Goal: Navigation & Orientation: Find specific page/section

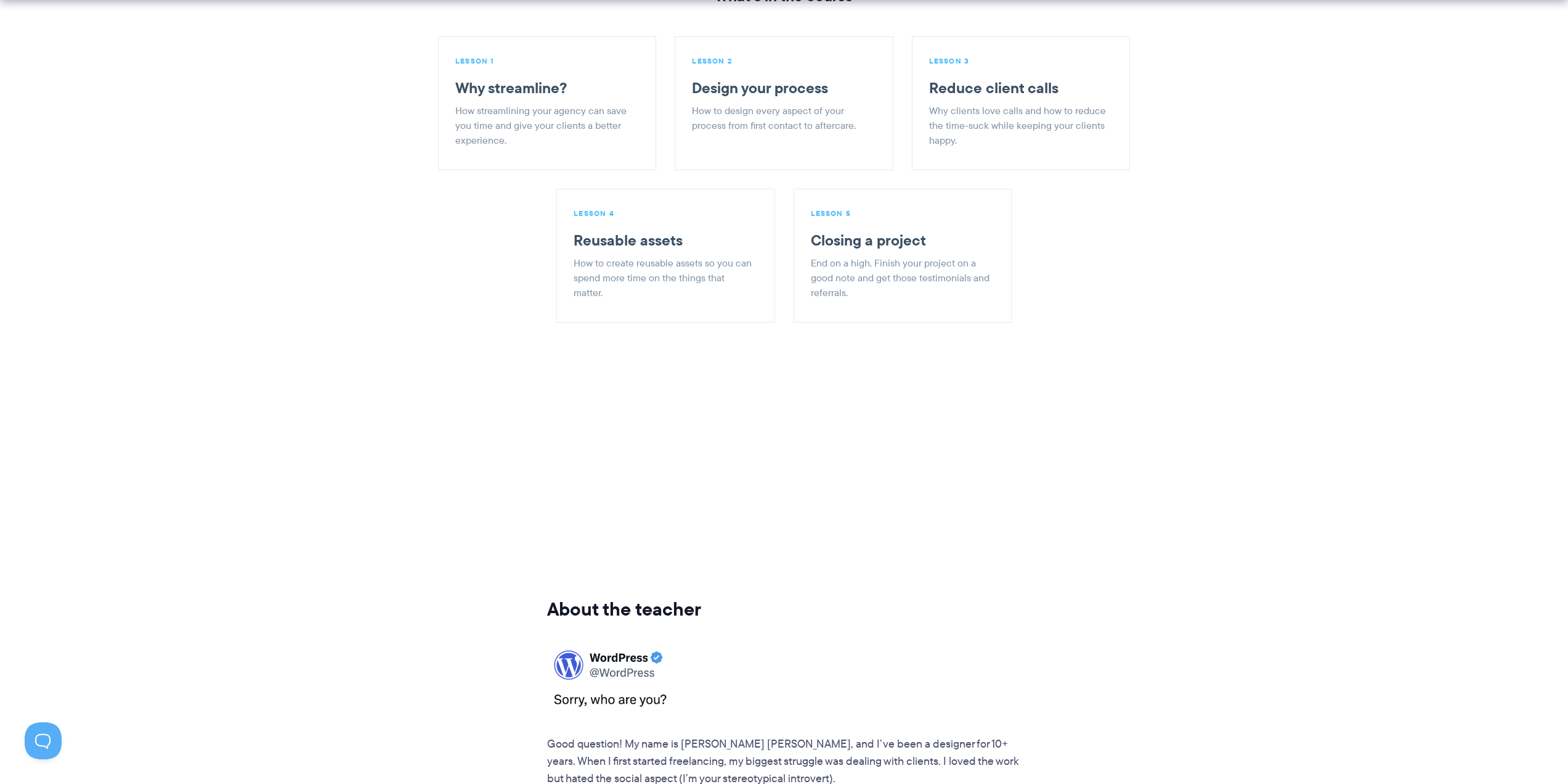
scroll to position [1603, 0]
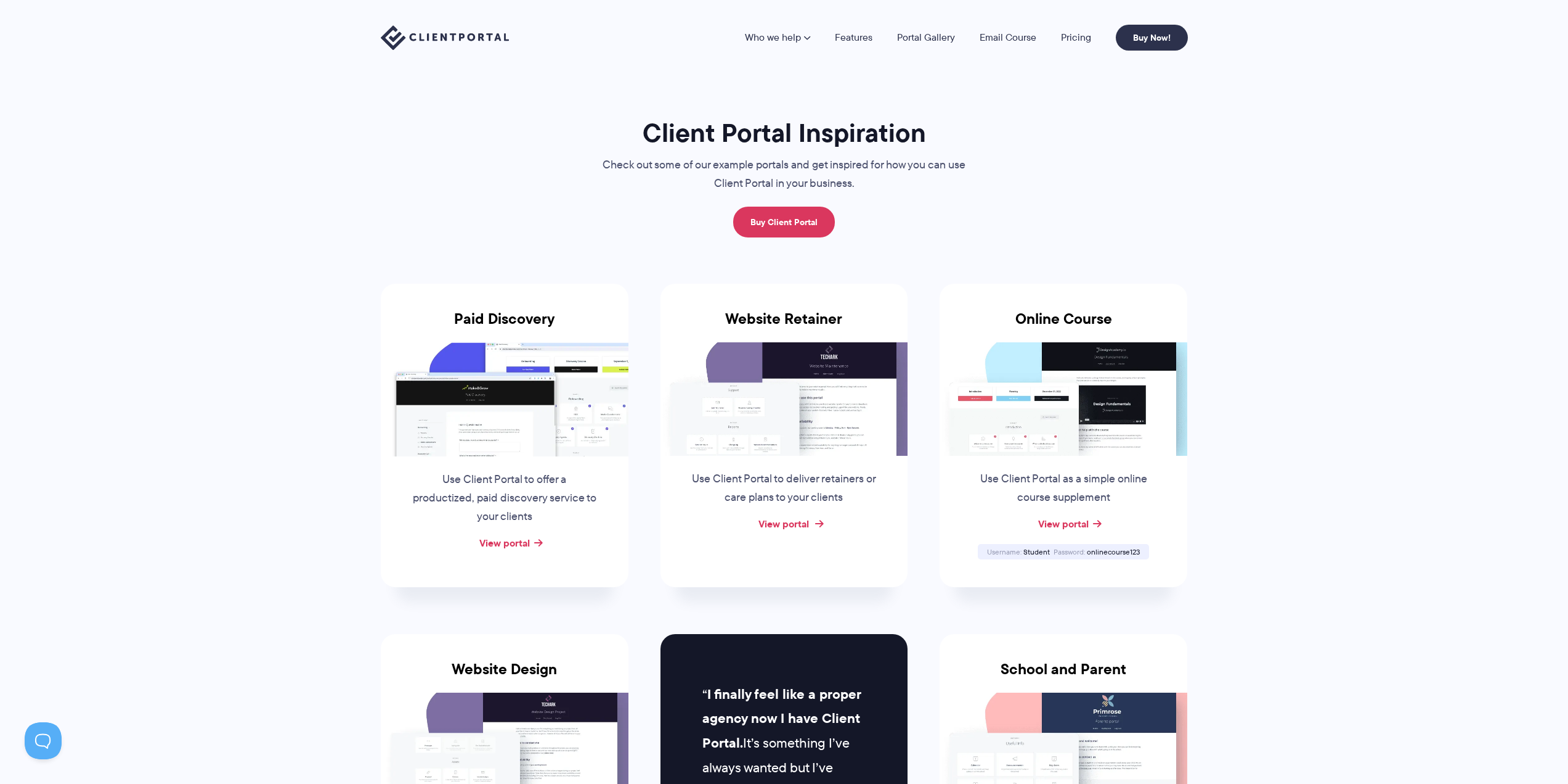
click at [785, 519] on link "View portal" at bounding box center [784, 523] width 51 height 15
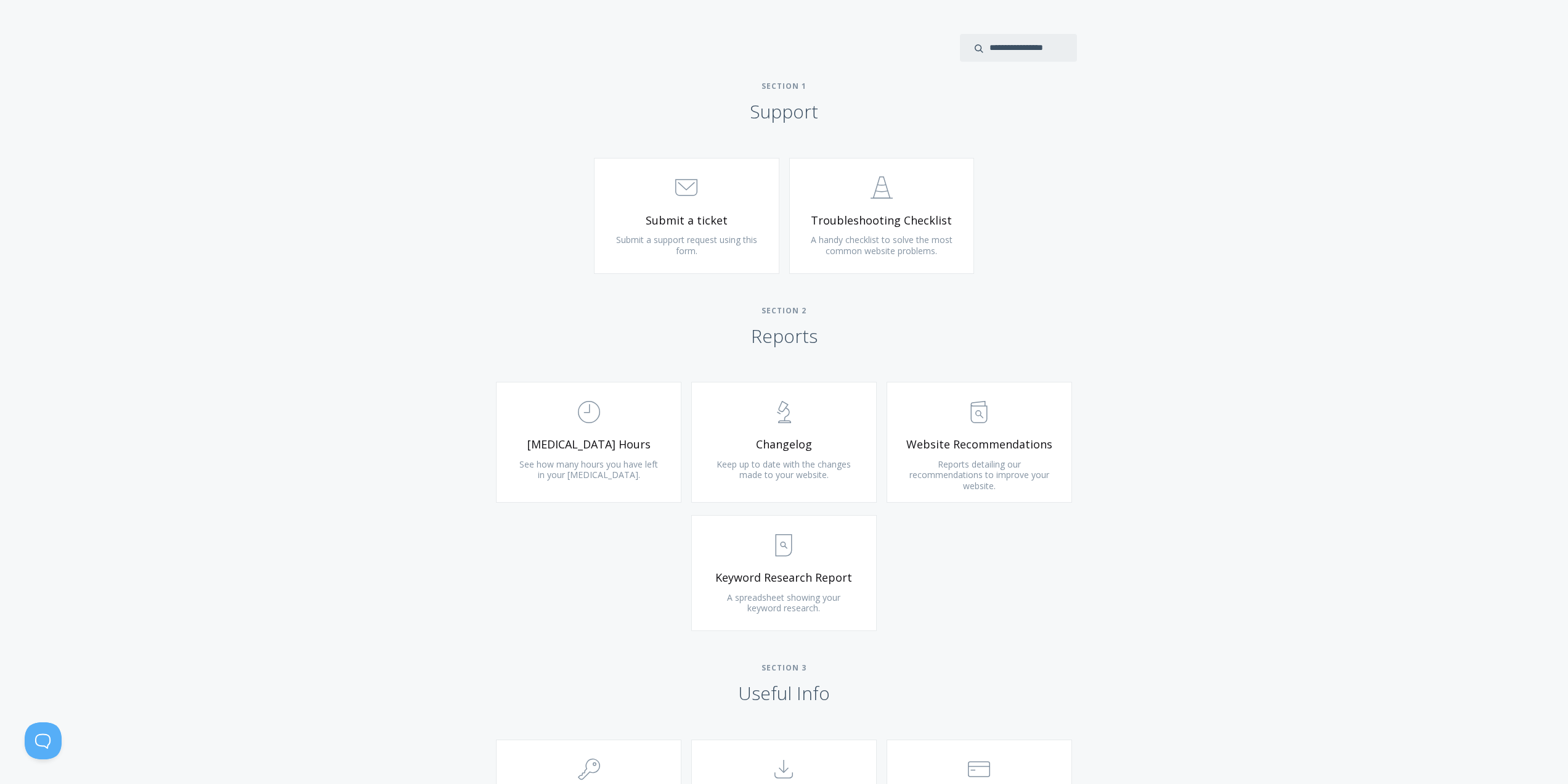
scroll to position [555, 0]
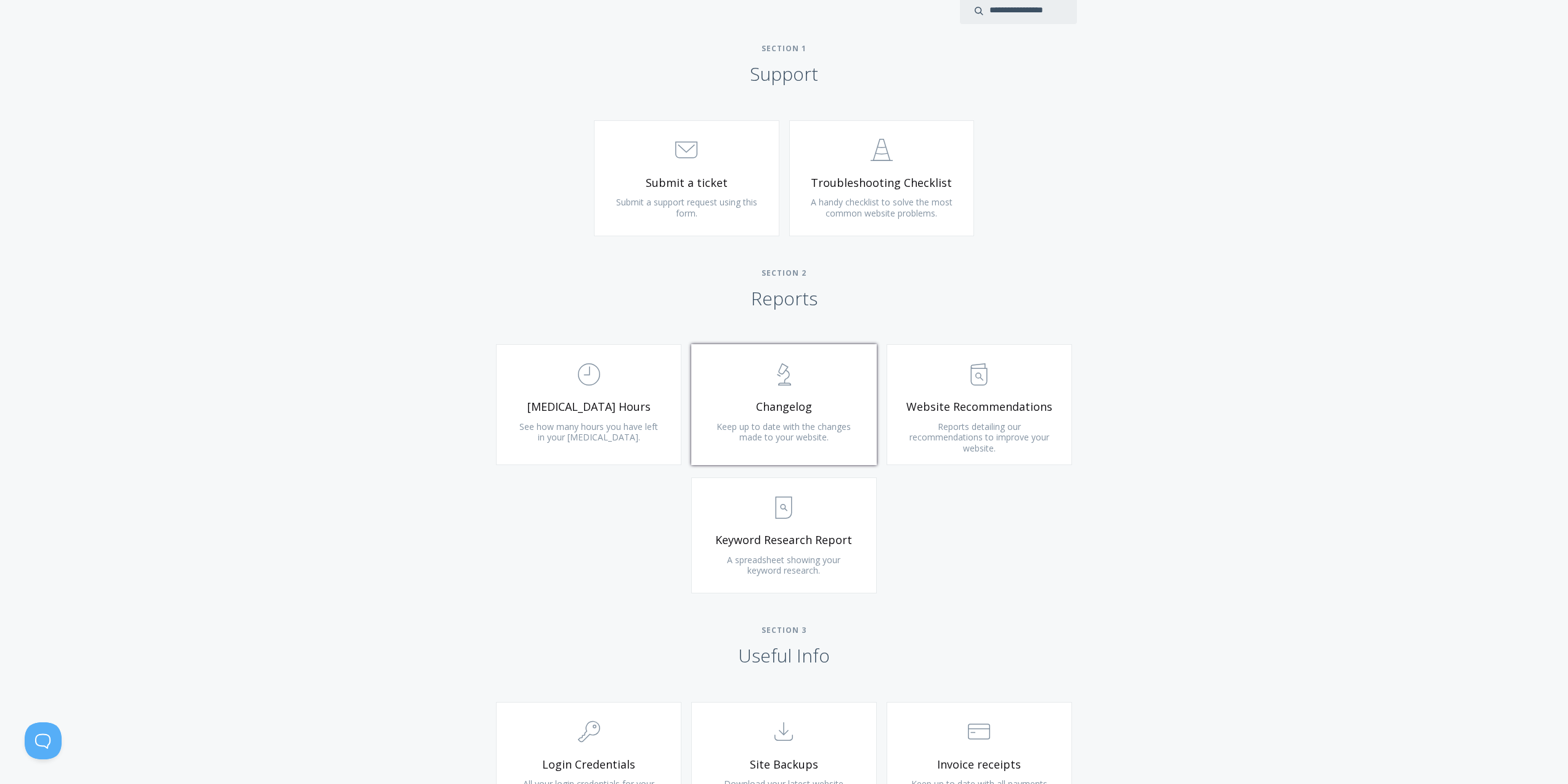
click at [793, 433] on span "Keep up to date with the changes made to your website." at bounding box center [784, 432] width 134 height 23
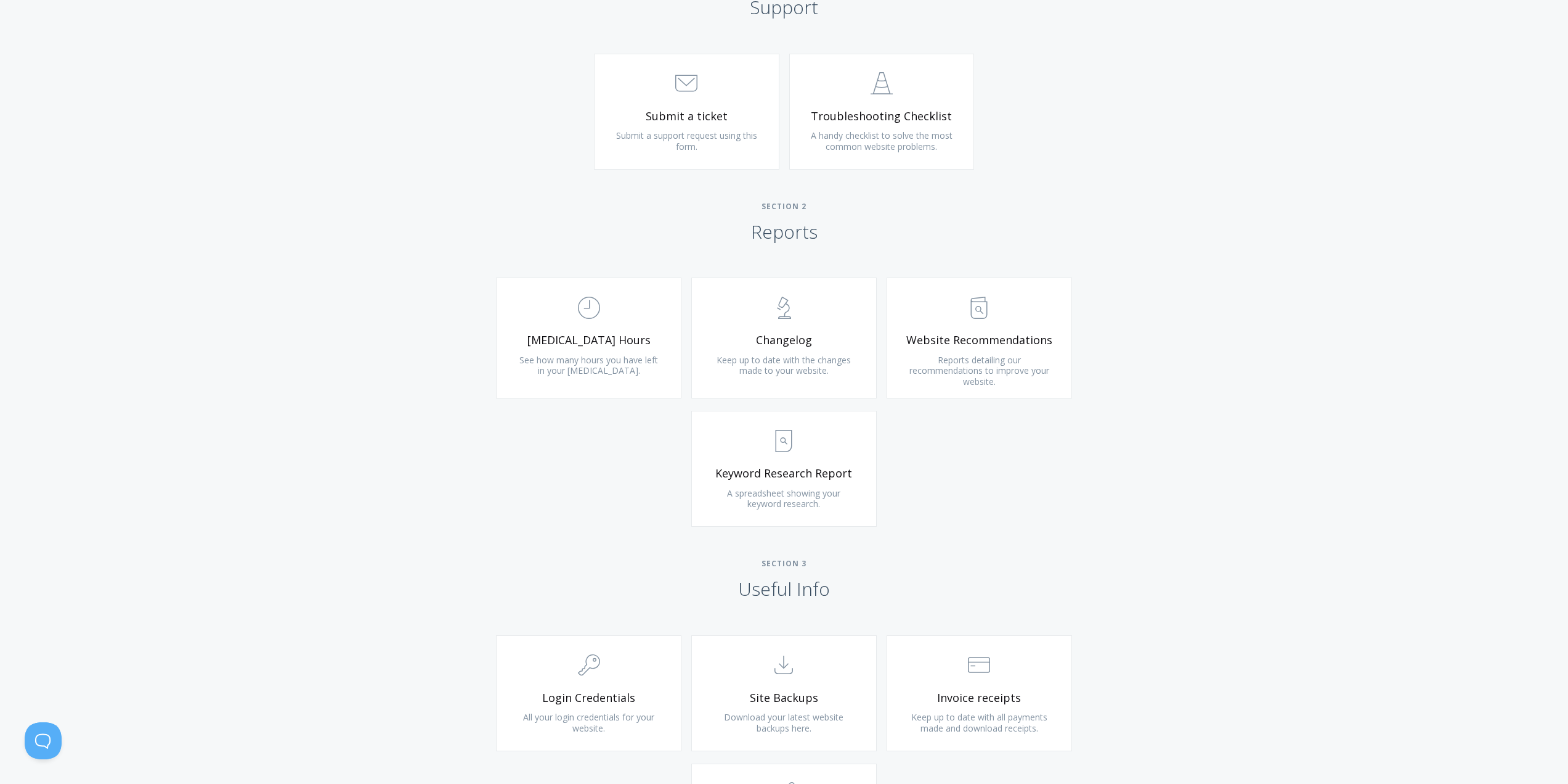
scroll to position [739, 0]
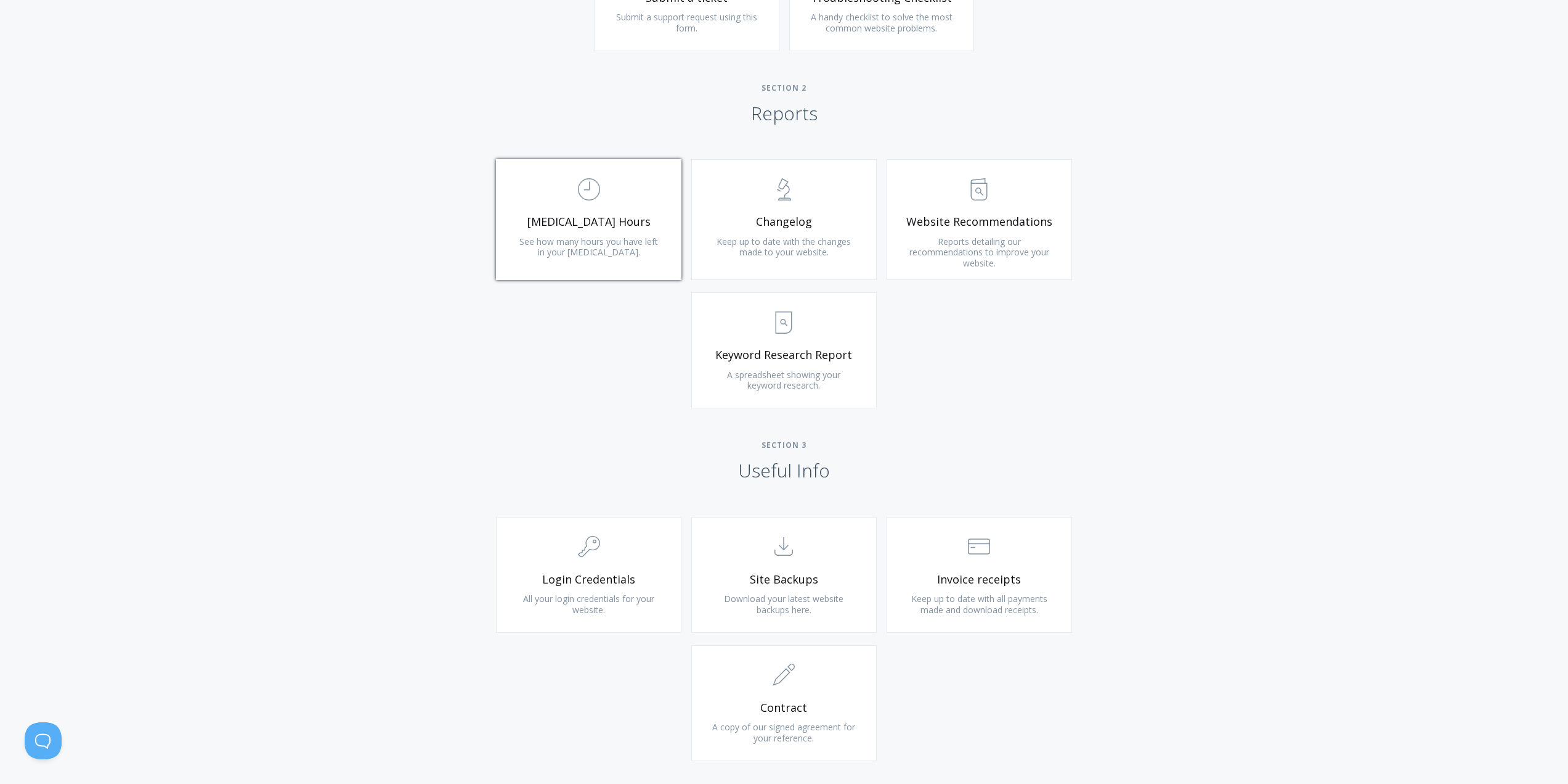
click at [628, 240] on span "See how many hours you have left in your retainer." at bounding box center [588, 247] width 139 height 23
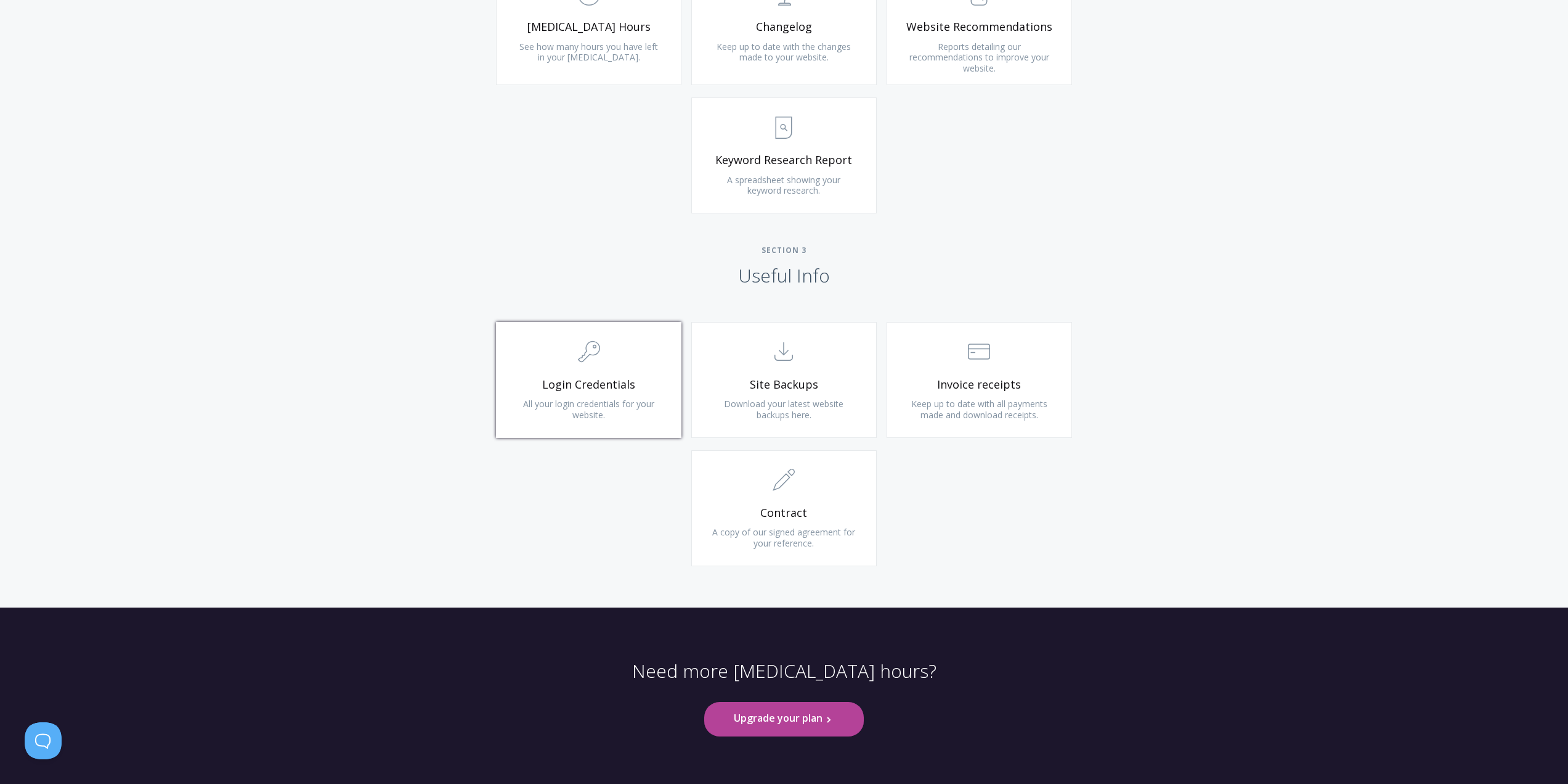
scroll to position [970, 0]
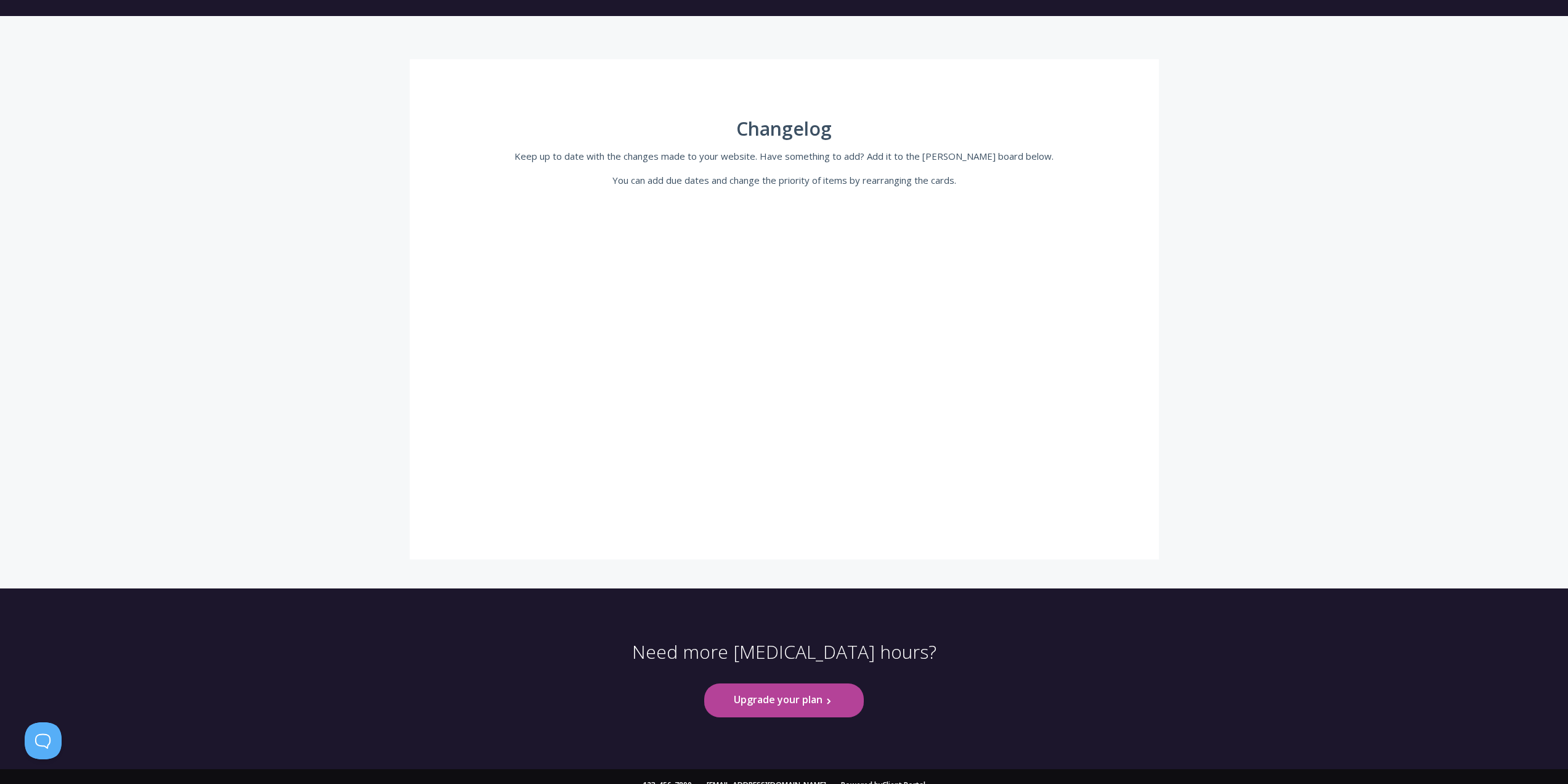
scroll to position [183, 0]
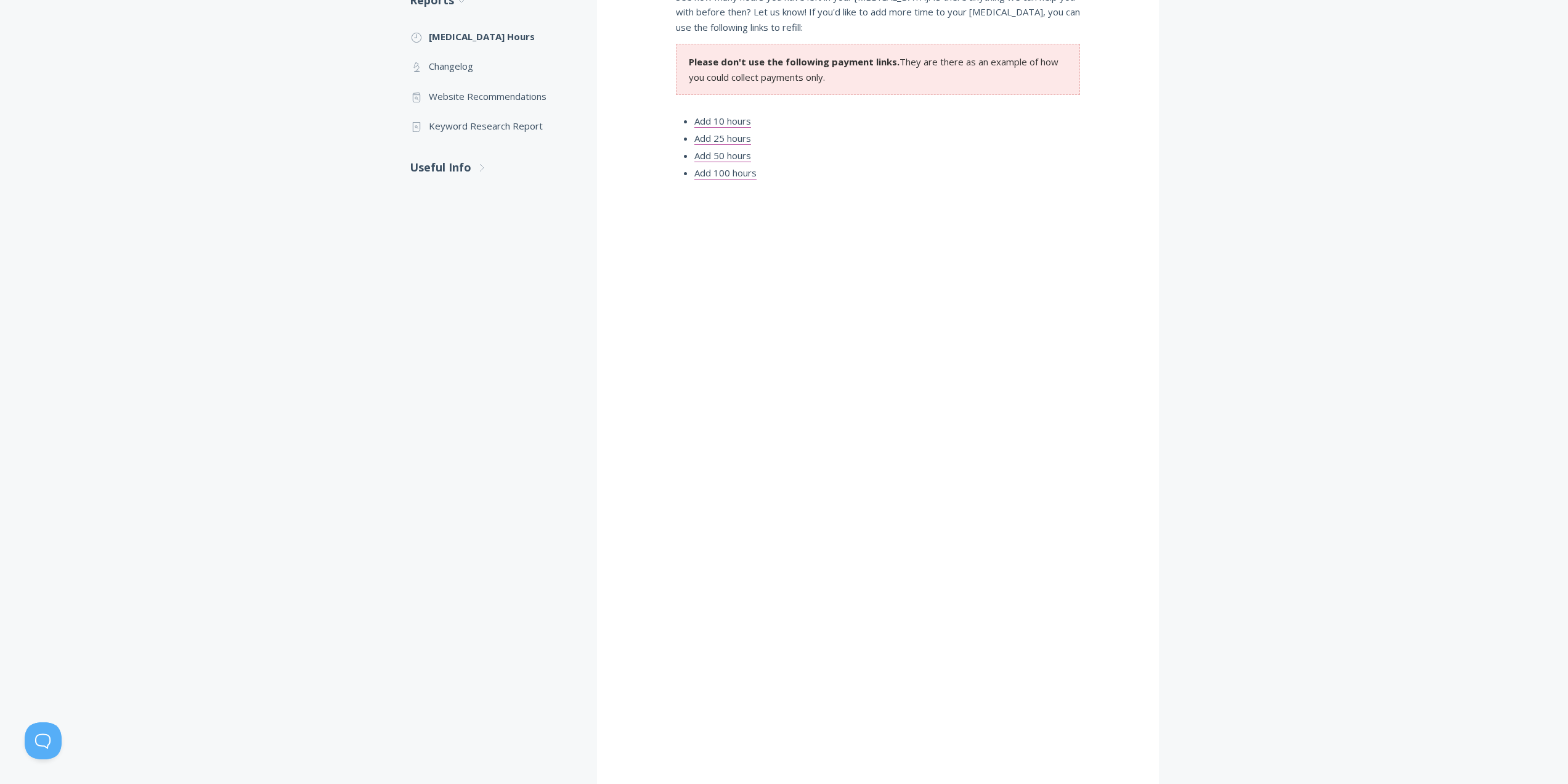
scroll to position [431, 0]
